Goal: Use online tool/utility

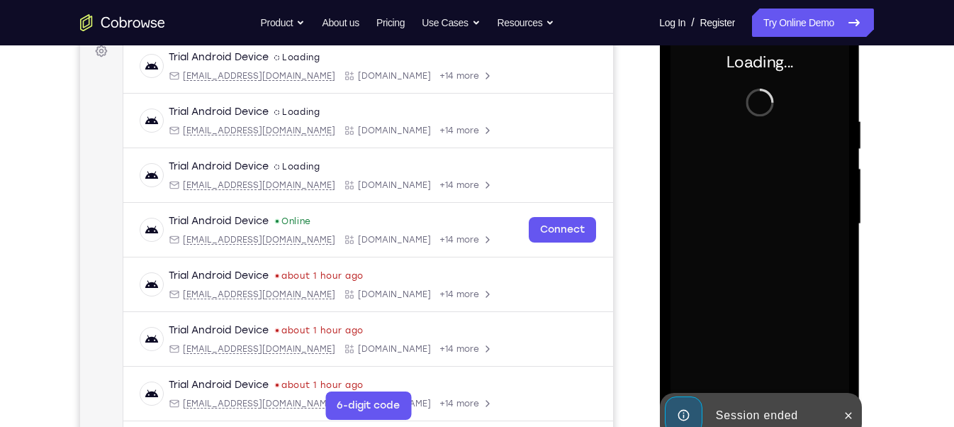
click at [852, 411] on icon at bounding box center [847, 415] width 11 height 11
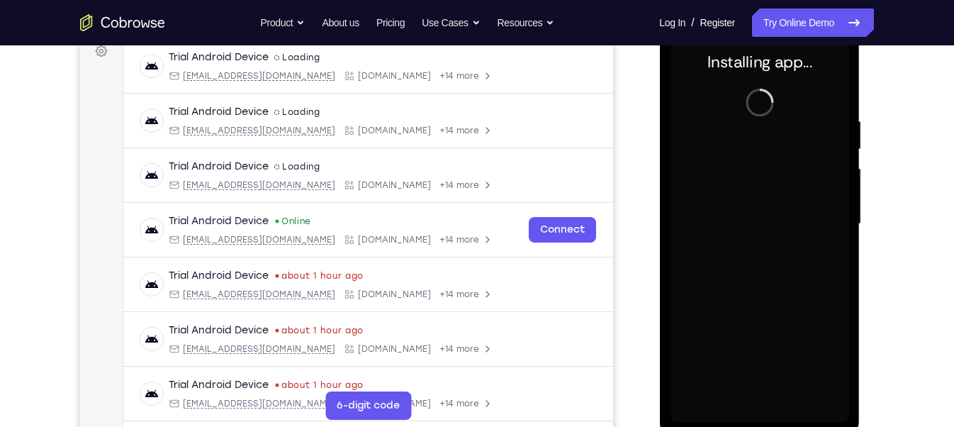
scroll to position [229, 0]
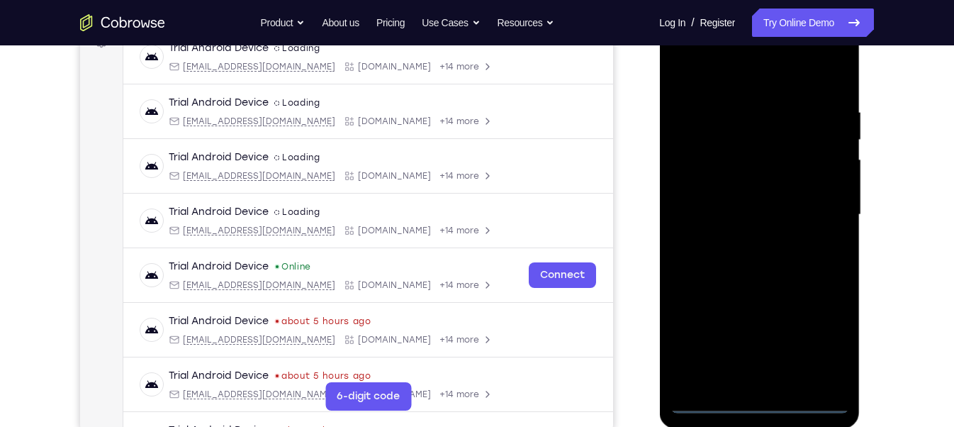
click at [767, 408] on div at bounding box center [759, 214] width 179 height 397
click at [828, 335] on div at bounding box center [759, 214] width 179 height 397
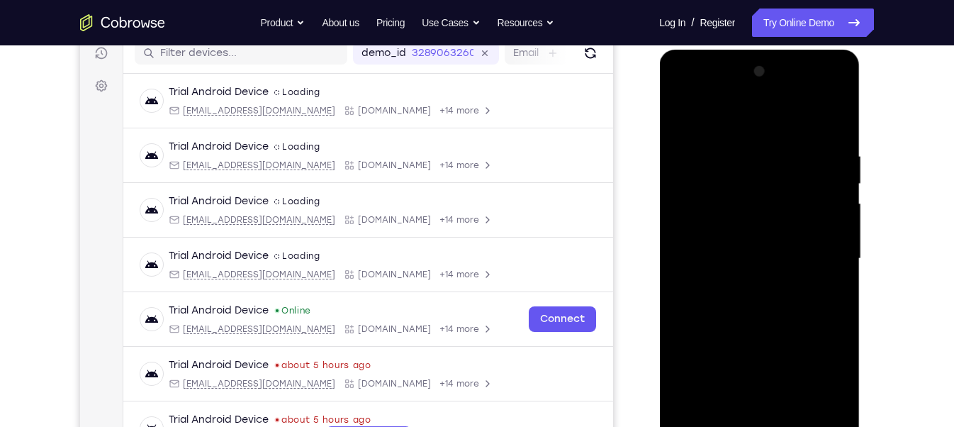
click at [683, 91] on div at bounding box center [759, 258] width 179 height 397
click at [810, 249] on div at bounding box center [759, 258] width 179 height 397
click at [747, 288] on div at bounding box center [759, 258] width 179 height 397
click at [747, 286] on div at bounding box center [759, 258] width 179 height 397
click at [737, 194] on div at bounding box center [759, 258] width 179 height 397
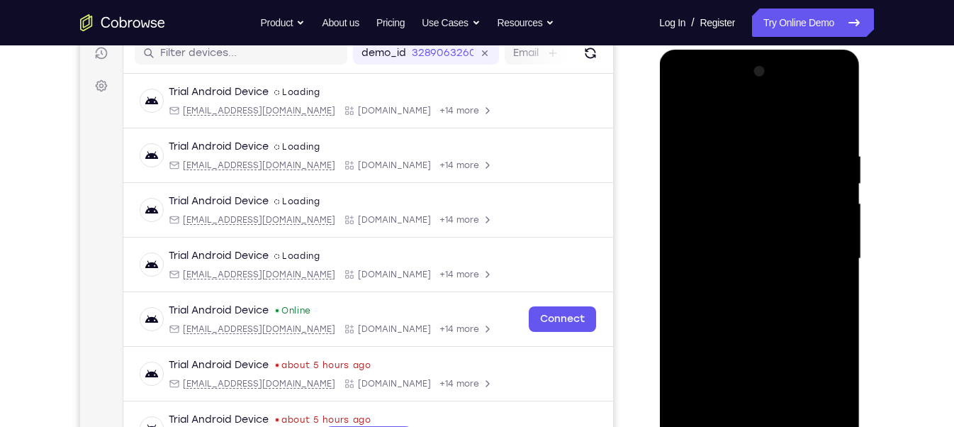
click at [826, 203] on div at bounding box center [759, 258] width 179 height 397
click at [834, 200] on div at bounding box center [759, 258] width 179 height 397
click at [741, 258] on div at bounding box center [759, 258] width 179 height 397
click at [751, 303] on div at bounding box center [759, 258] width 179 height 397
click at [751, 326] on div at bounding box center [759, 258] width 179 height 397
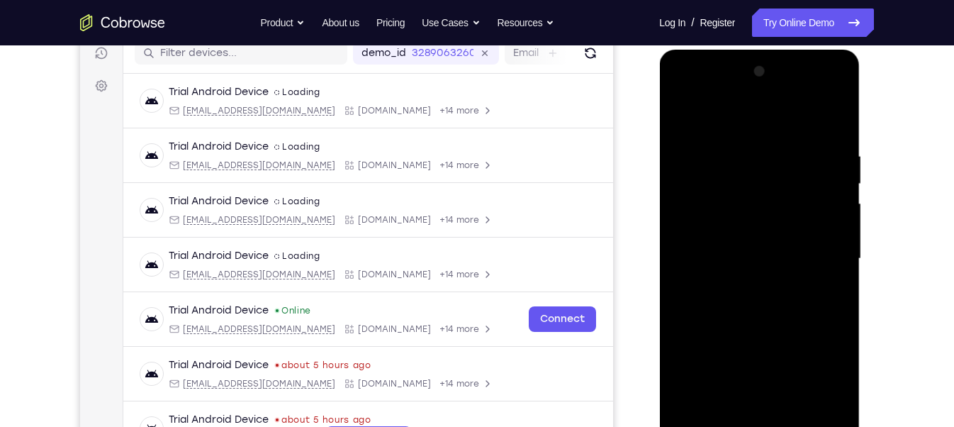
click at [840, 289] on div at bounding box center [759, 258] width 179 height 397
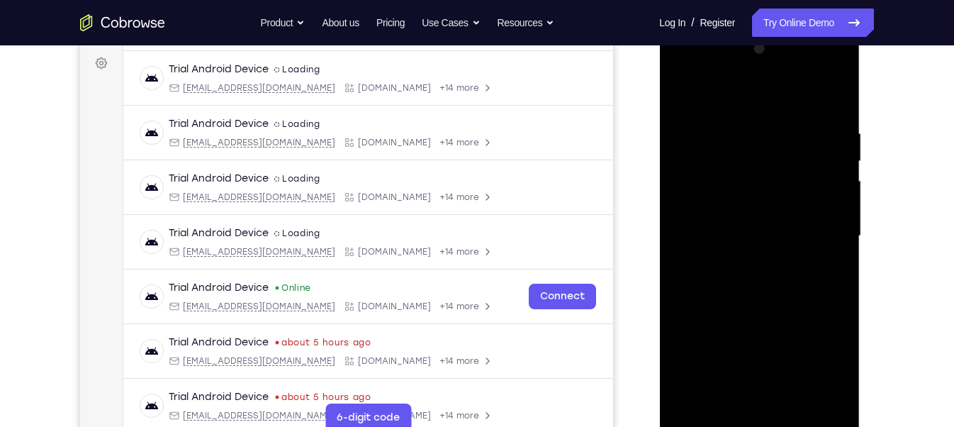
scroll to position [201, 0]
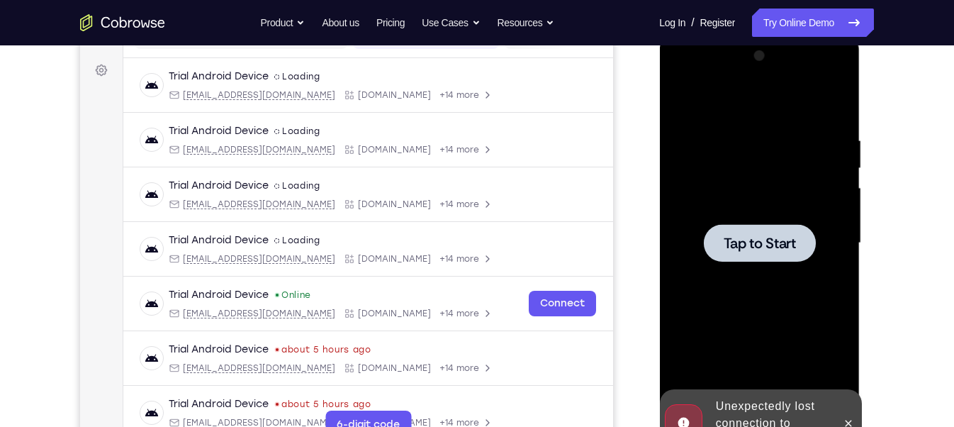
click at [741, 128] on div at bounding box center [759, 243] width 179 height 397
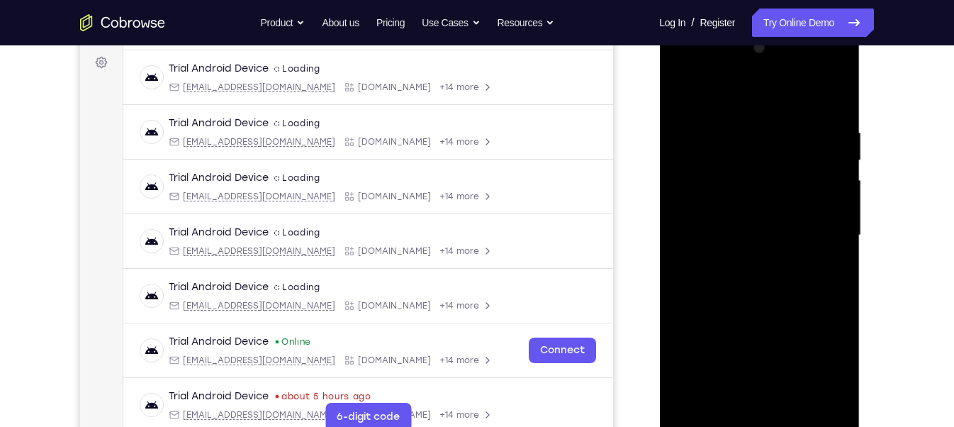
scroll to position [209, 0]
click at [755, 421] on div at bounding box center [759, 234] width 179 height 397
click at [819, 370] on div at bounding box center [759, 234] width 179 height 397
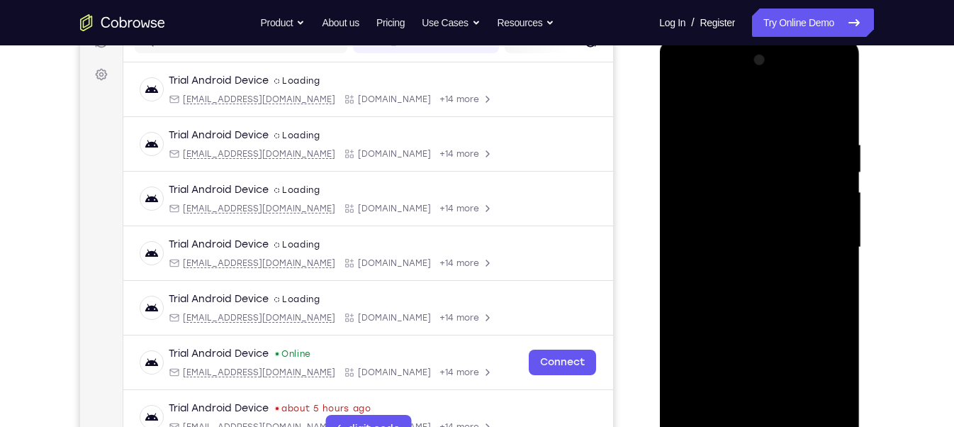
click at [680, 78] on div at bounding box center [759, 247] width 179 height 397
click at [815, 242] on div at bounding box center [759, 247] width 179 height 397
click at [747, 410] on div at bounding box center [759, 247] width 179 height 397
click at [786, 230] on div at bounding box center [759, 247] width 179 height 397
click at [778, 216] on div at bounding box center [759, 247] width 179 height 397
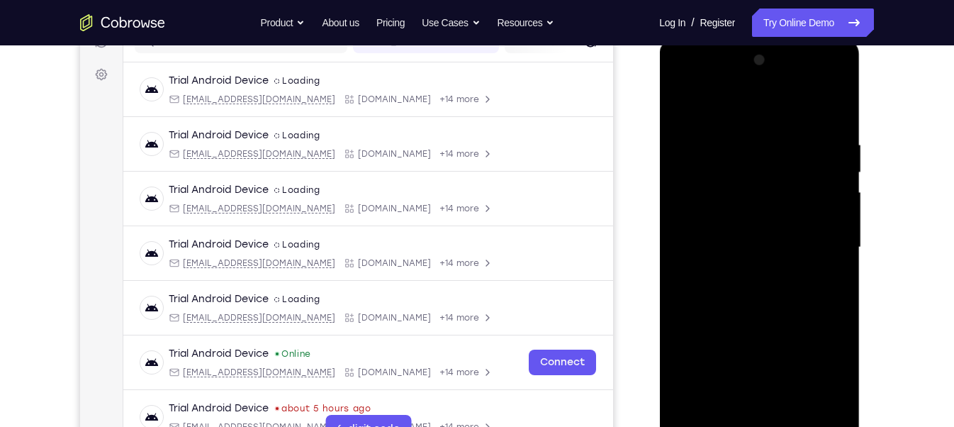
click at [766, 248] on div at bounding box center [759, 247] width 179 height 397
click at [772, 291] on div at bounding box center [759, 247] width 179 height 397
click at [774, 282] on div at bounding box center [759, 247] width 179 height 397
drag, startPoint x: 744, startPoint y: 116, endPoint x: 753, endPoint y: 81, distance: 36.6
click at [753, 81] on div at bounding box center [759, 247] width 179 height 397
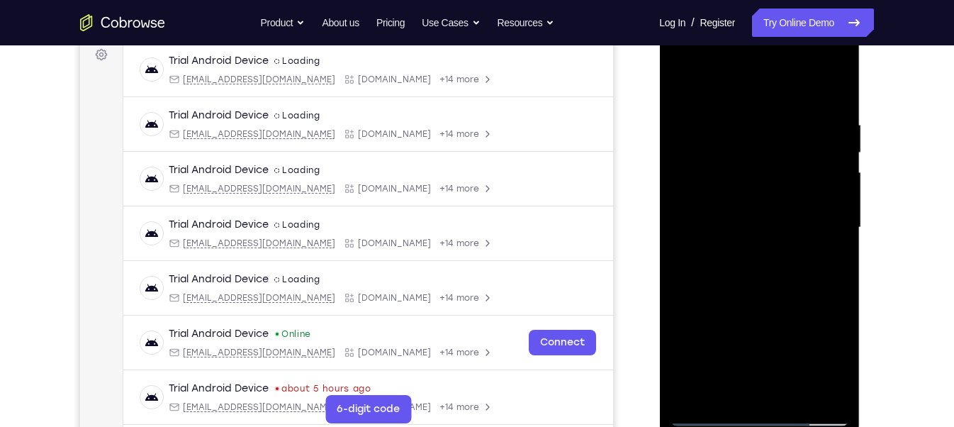
scroll to position [217, 0]
click at [776, 292] on div at bounding box center [759, 226] width 179 height 397
click at [751, 119] on div at bounding box center [759, 226] width 179 height 397
click at [822, 177] on div at bounding box center [759, 226] width 179 height 397
click at [825, 172] on div at bounding box center [759, 226] width 179 height 397
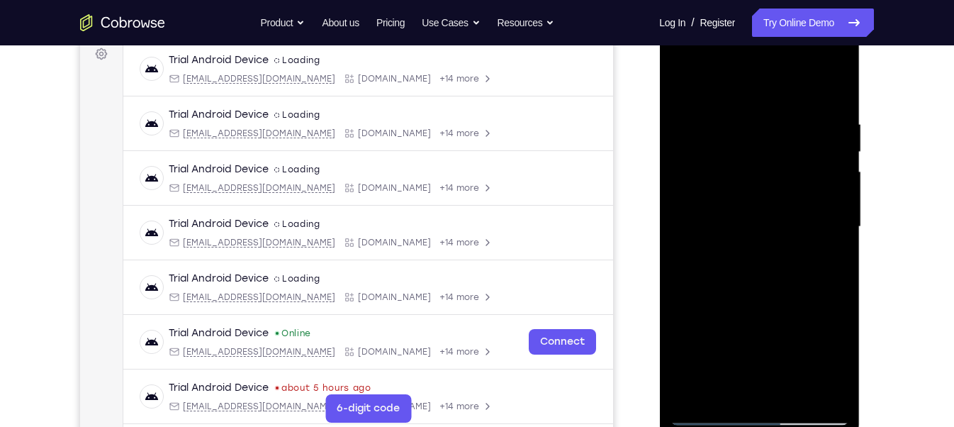
click at [825, 172] on div at bounding box center [759, 226] width 179 height 397
click at [834, 88] on div at bounding box center [759, 226] width 179 height 397
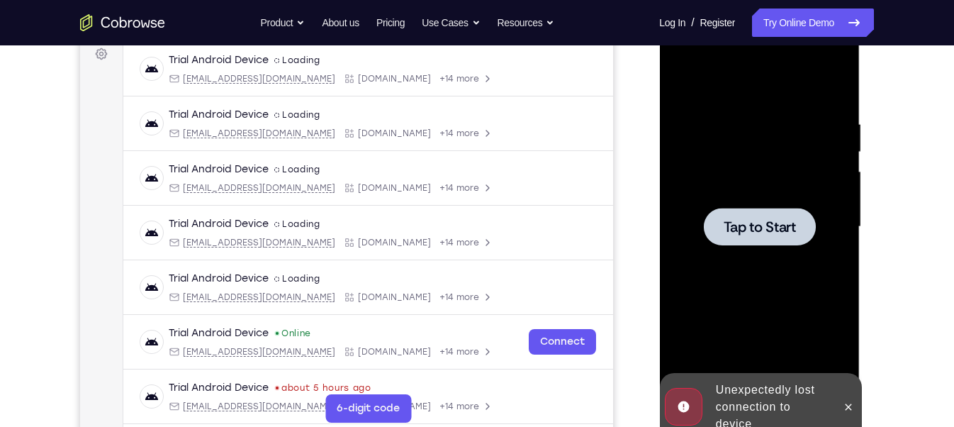
click at [779, 236] on div at bounding box center [759, 227] width 112 height 38
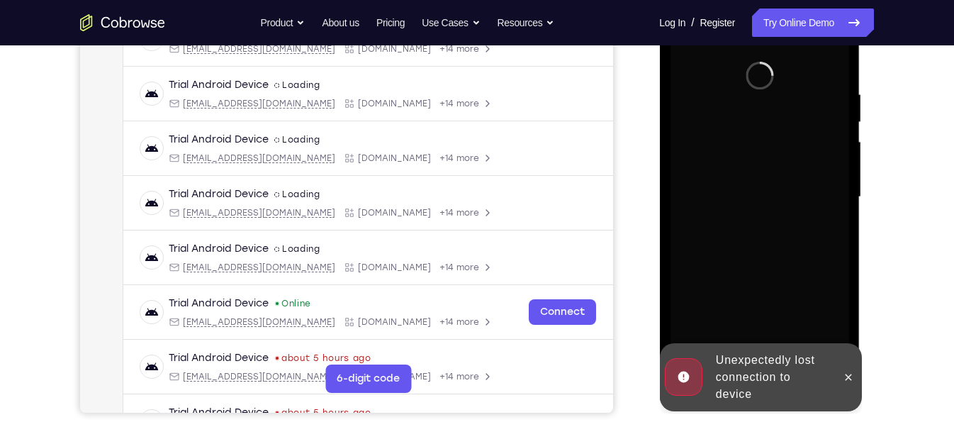
scroll to position [249, 0]
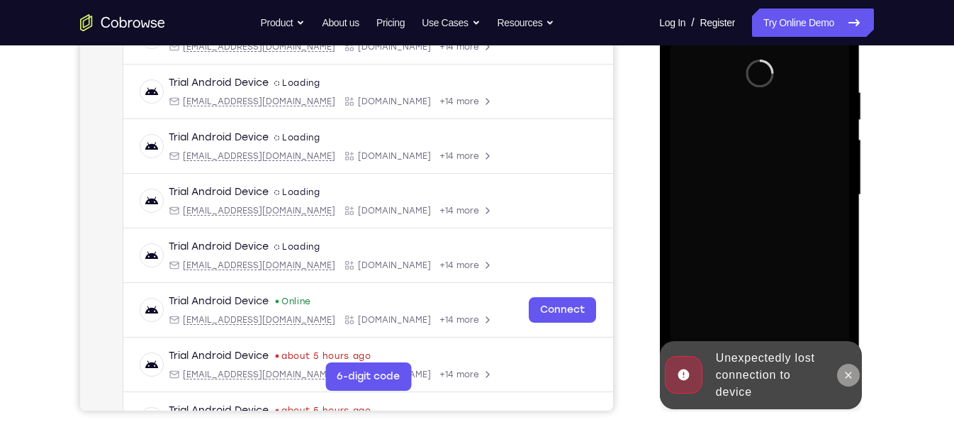
click at [850, 374] on icon at bounding box center [847, 374] width 11 height 11
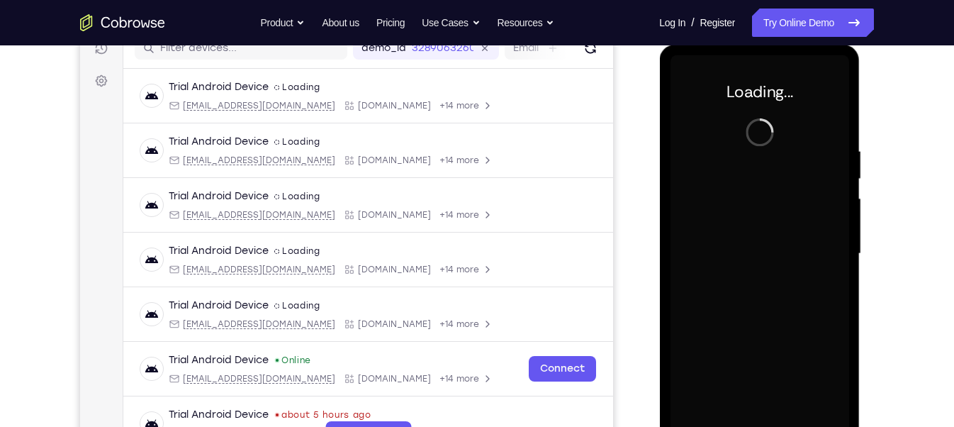
scroll to position [196, 0]
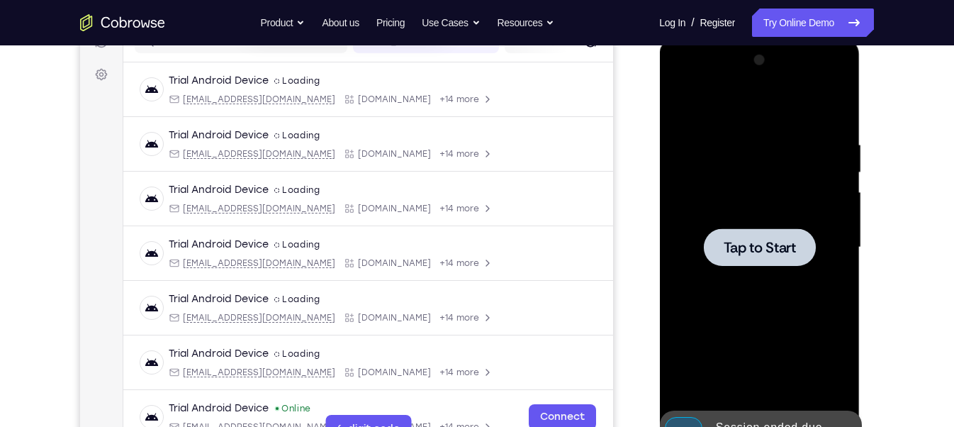
click at [768, 256] on div at bounding box center [759, 247] width 112 height 38
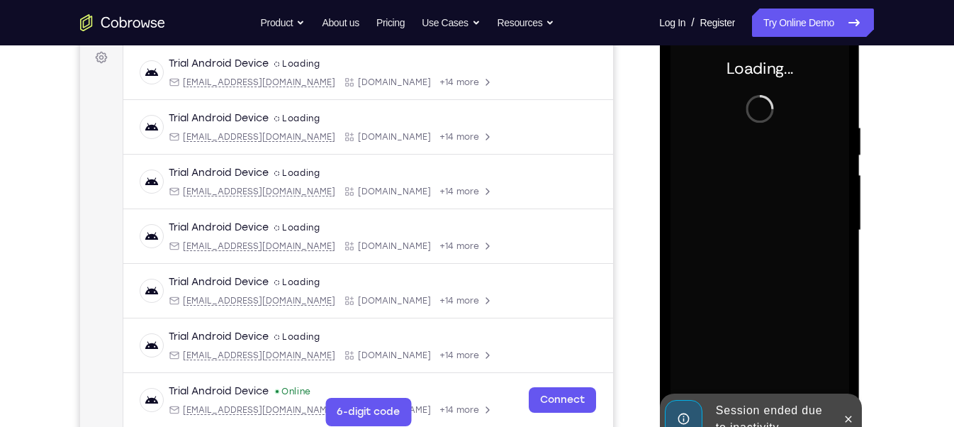
scroll to position [216, 0]
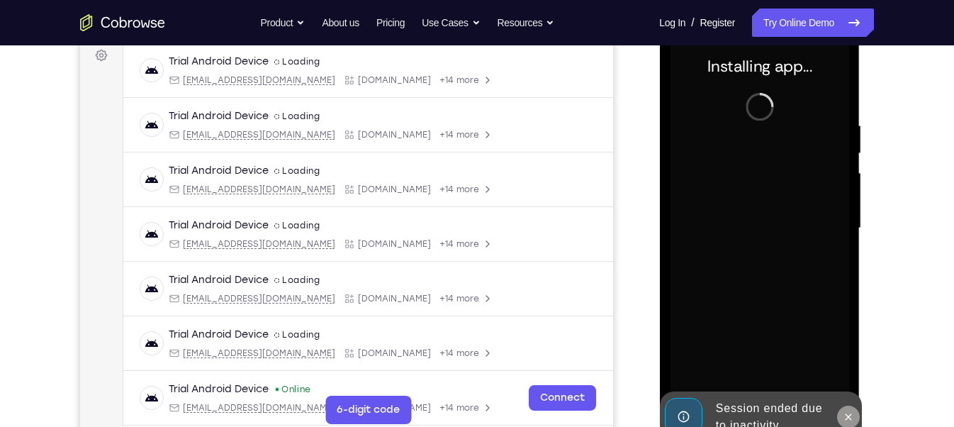
click at [854, 425] on button at bounding box center [848, 417] width 23 height 23
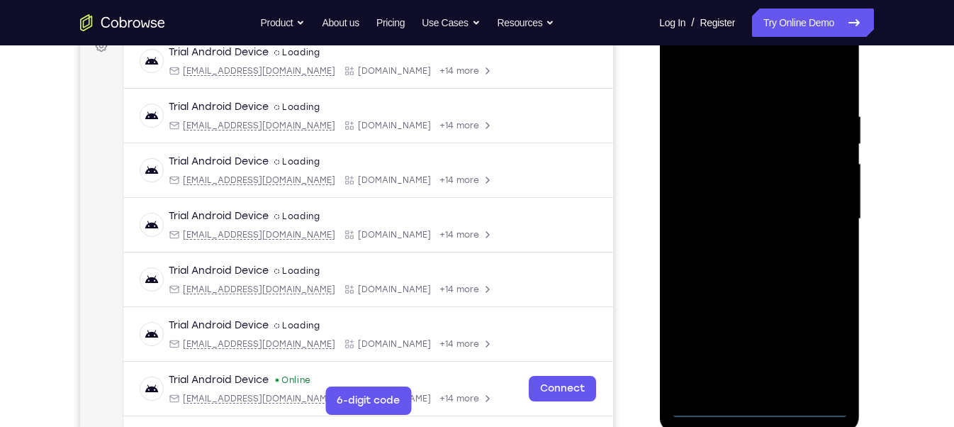
scroll to position [230, 0]
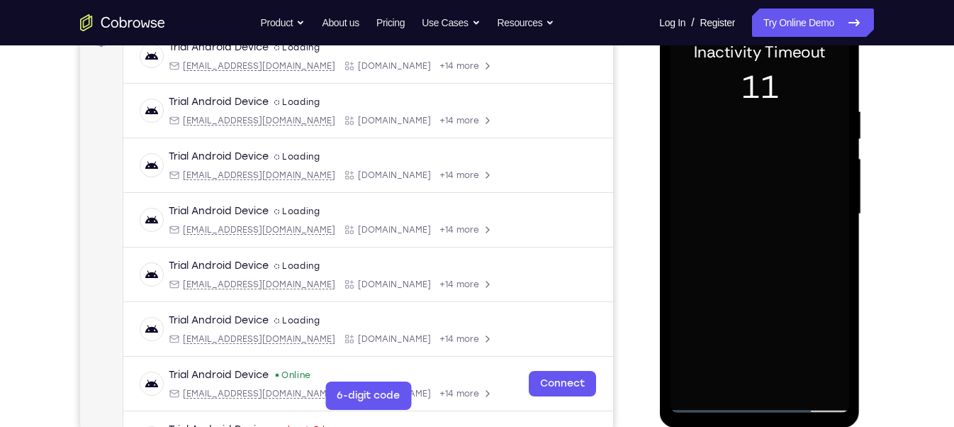
click at [765, 330] on div at bounding box center [759, 214] width 179 height 397
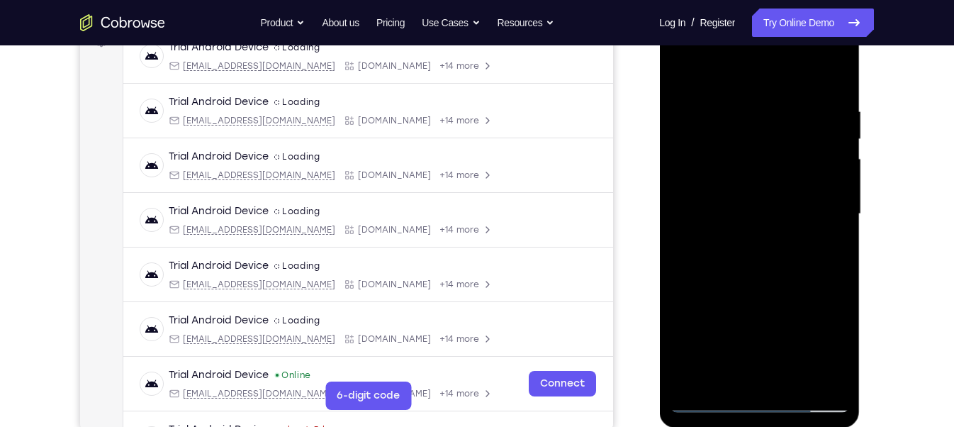
click at [758, 407] on div at bounding box center [759, 214] width 179 height 397
click at [825, 329] on div at bounding box center [759, 214] width 179 height 397
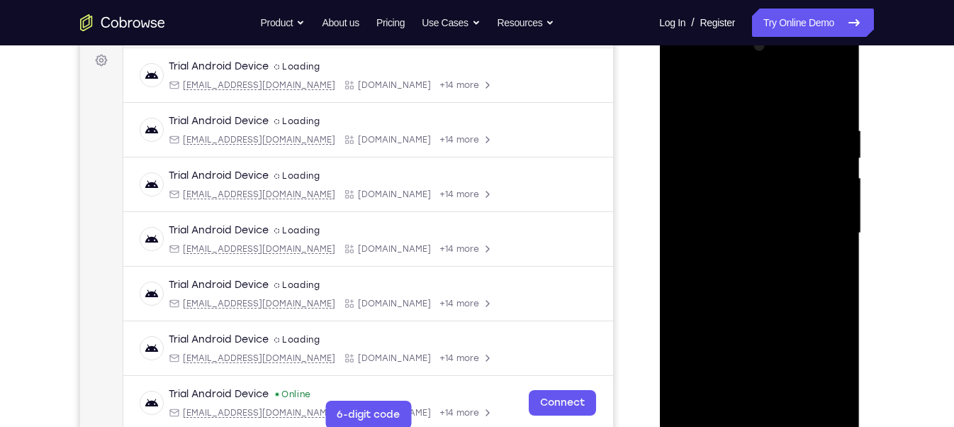
click at [822, 353] on div at bounding box center [759, 233] width 179 height 397
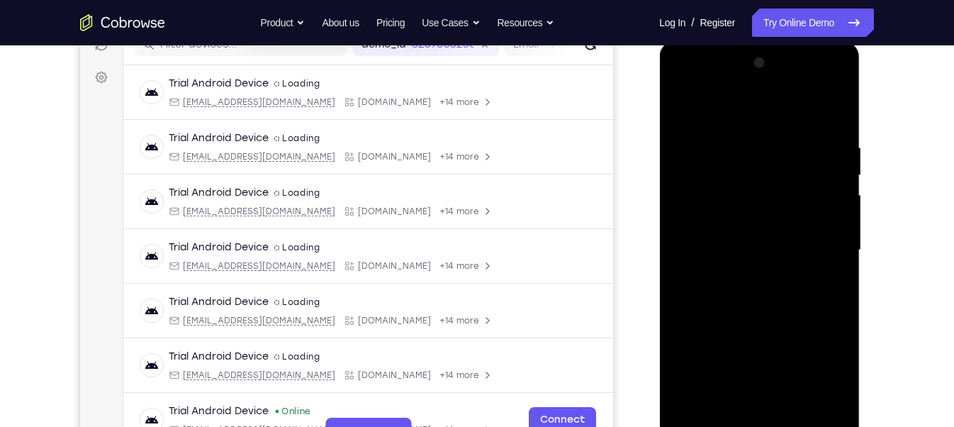
click at [685, 83] on div at bounding box center [759, 250] width 179 height 397
click at [824, 241] on div at bounding box center [759, 250] width 179 height 397
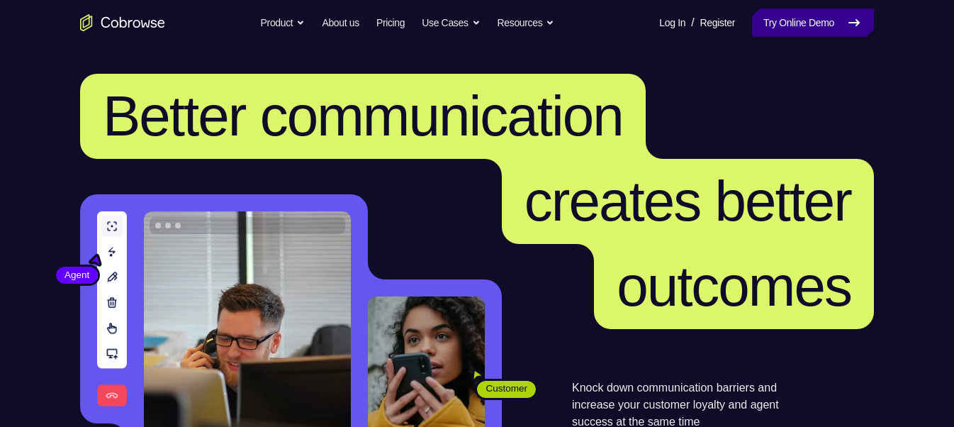
click at [811, 33] on link "Try Online Demo" at bounding box center [813, 23] width 122 height 28
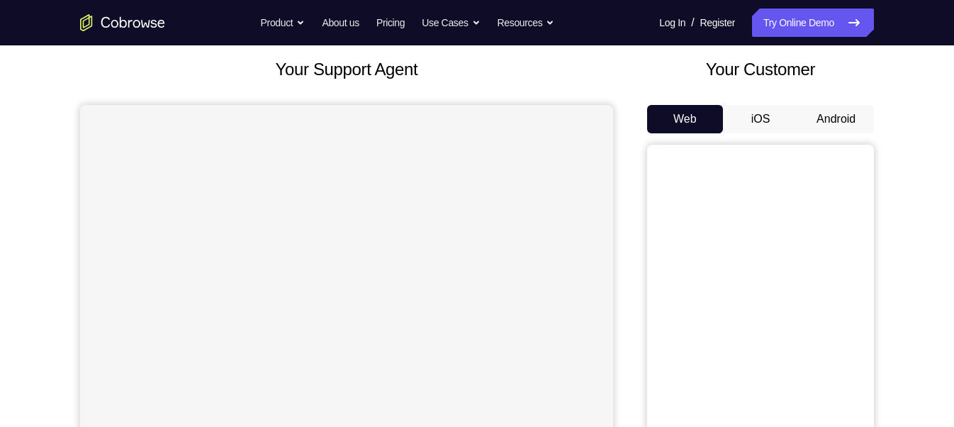
click at [837, 128] on button "Android" at bounding box center [836, 119] width 76 height 28
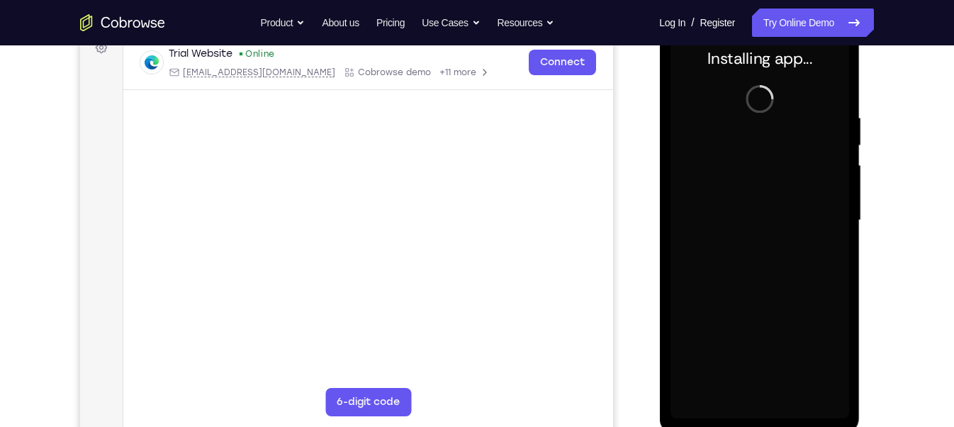
scroll to position [223, 0]
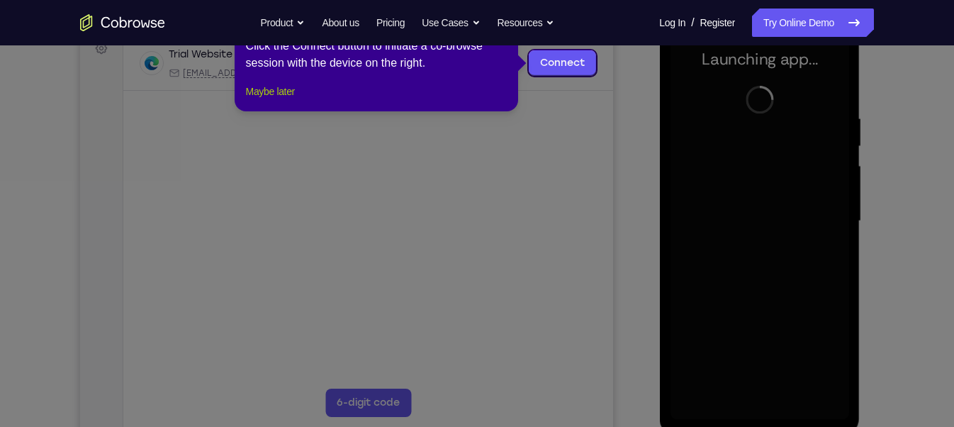
click at [281, 100] on button "Maybe later" at bounding box center [270, 91] width 49 height 17
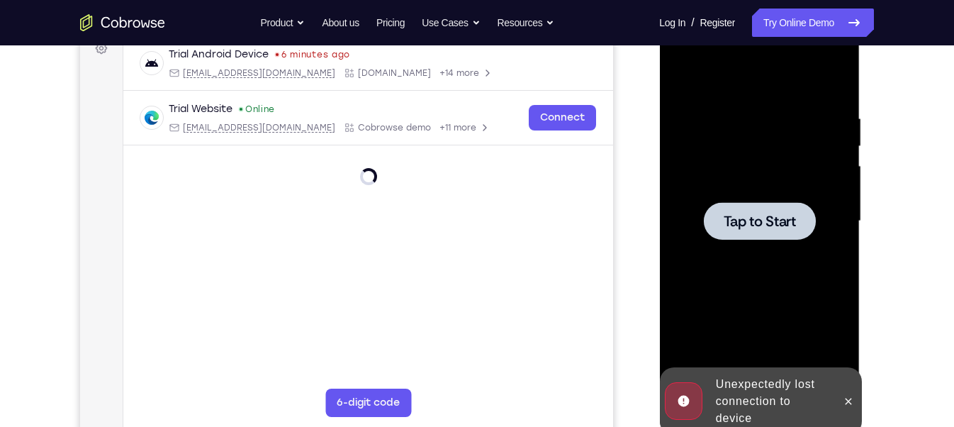
click at [759, 269] on div at bounding box center [759, 221] width 179 height 397
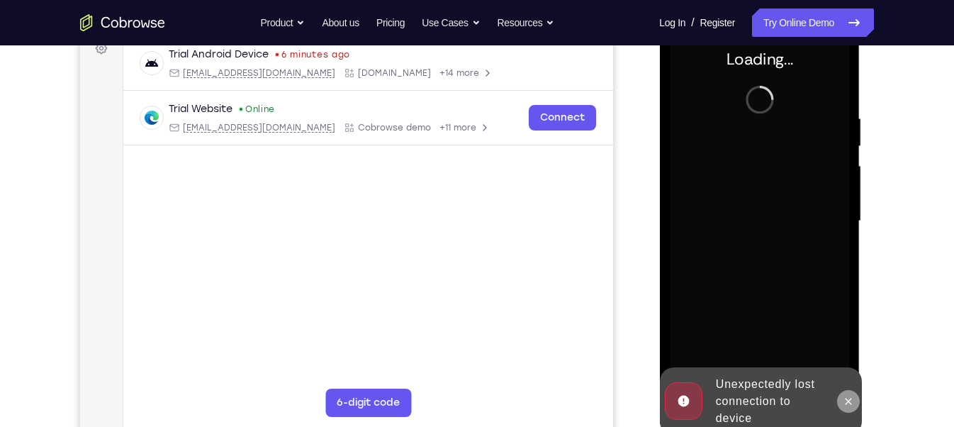
click at [852, 396] on icon at bounding box center [847, 401] width 11 height 11
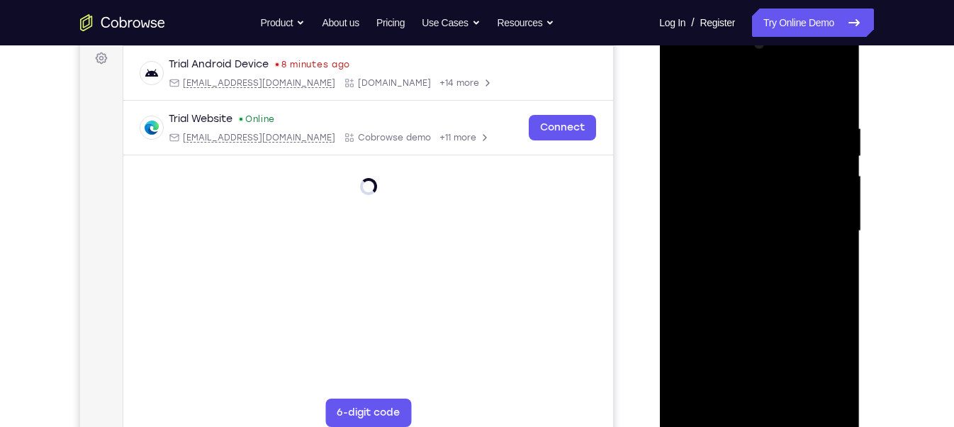
scroll to position [213, 0]
click at [762, 420] on div at bounding box center [759, 230] width 179 height 397
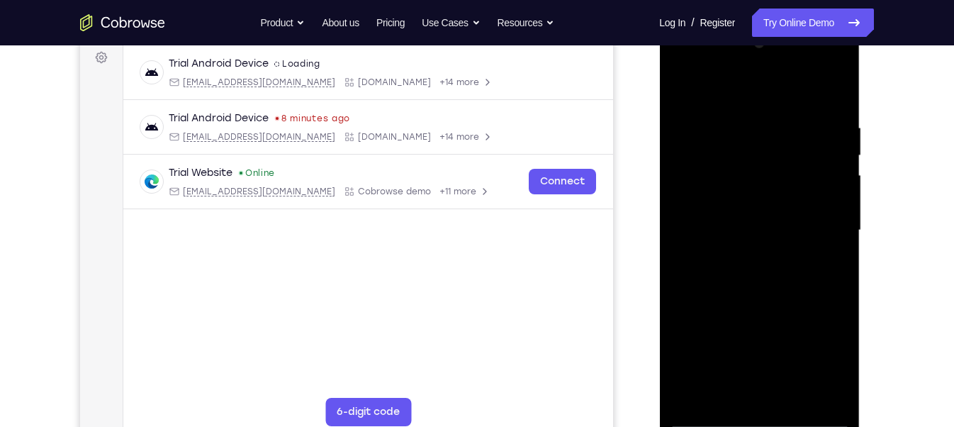
click at [825, 362] on div at bounding box center [759, 230] width 179 height 397
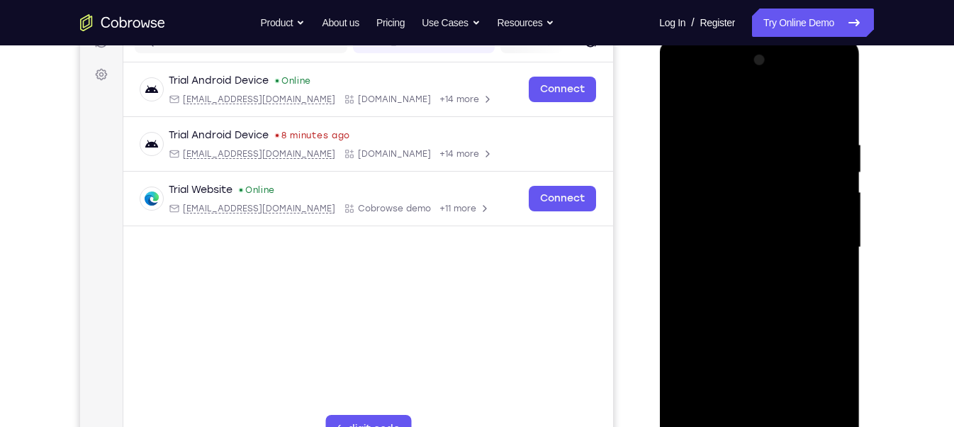
scroll to position [196, 0]
click at [683, 76] on div at bounding box center [759, 247] width 179 height 397
click at [815, 238] on div at bounding box center [759, 247] width 179 height 397
click at [822, 238] on div at bounding box center [759, 247] width 179 height 397
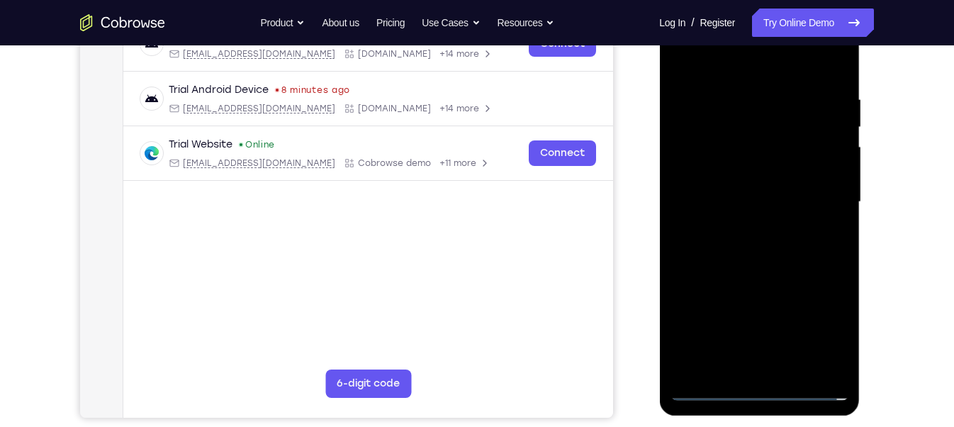
scroll to position [243, 0]
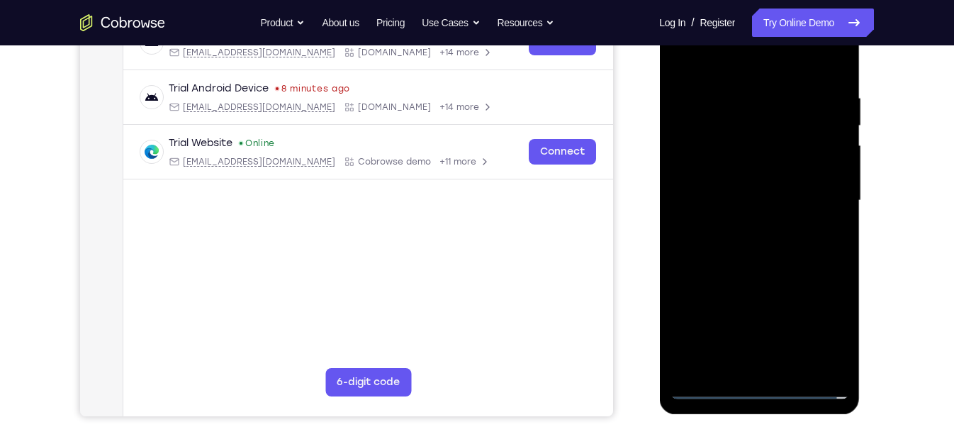
click at [777, 367] on div at bounding box center [759, 200] width 179 height 397
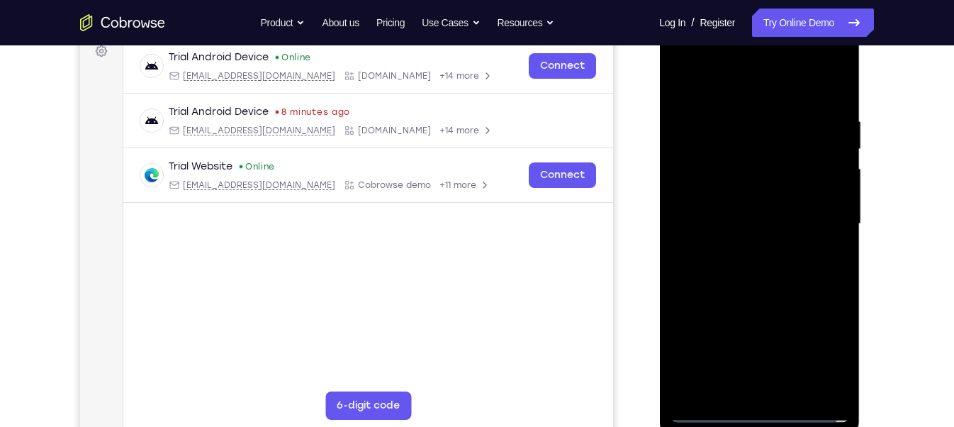
scroll to position [216, 0]
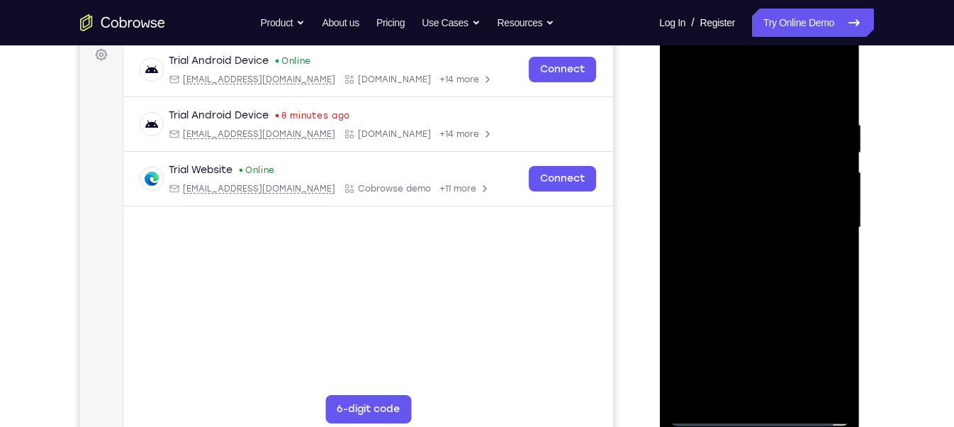
click at [742, 206] on div at bounding box center [759, 227] width 179 height 397
